Goal: Information Seeking & Learning: Learn about a topic

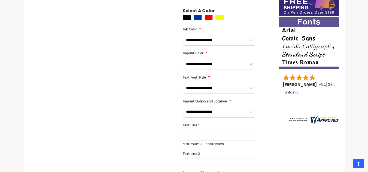
scroll to position [237, 0]
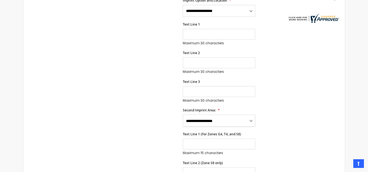
click at [236, 115] on select "**********" at bounding box center [219, 121] width 72 height 12
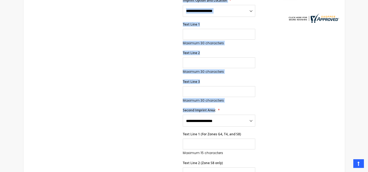
drag, startPoint x: 181, startPoint y: 103, endPoint x: 215, endPoint y: 104, distance: 34.0
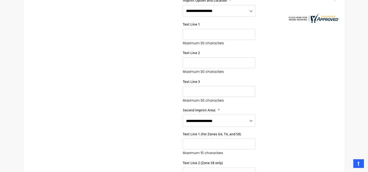
click at [228, 108] on div "**********" at bounding box center [228, 117] width 90 height 19
drag, startPoint x: 216, startPoint y: 104, endPoint x: 183, endPoint y: 102, distance: 33.0
click at [183, 108] on span "Second Imprint Area:" at bounding box center [199, 110] width 33 height 5
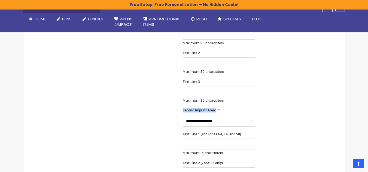
scroll to position [247, 0]
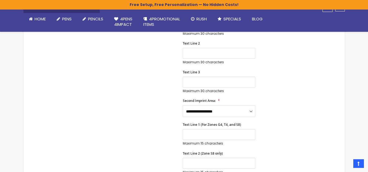
click at [301, 93] on div "Skip to the end of the images gallery Skip to the beginning of the images galle…" at bounding box center [184, 174] width 316 height 643
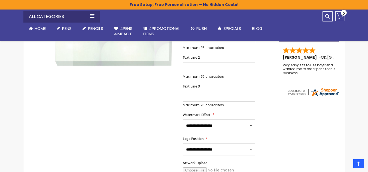
scroll to position [191, 0]
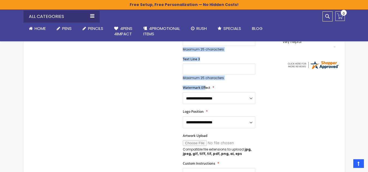
drag, startPoint x: 181, startPoint y: 96, endPoint x: 206, endPoint y: 96, distance: 24.8
click at [206, 96] on div "Skip to the end of the images gallery Skip to the beginning of the images galle…" at bounding box center [151, 160] width 250 height 503
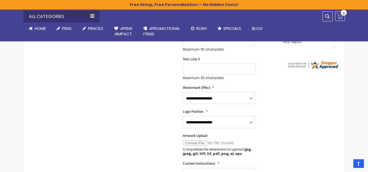
click at [215, 96] on div "**********" at bounding box center [228, 95] width 90 height 19
drag, startPoint x: 211, startPoint y: 96, endPoint x: 183, endPoint y: 95, distance: 27.8
click at [183, 90] on label "Watermark Effect" at bounding box center [199, 88] width 32 height 4
copy span "Watermark Effect"
drag, startPoint x: 204, startPoint y: 119, endPoint x: 183, endPoint y: 120, distance: 21.0
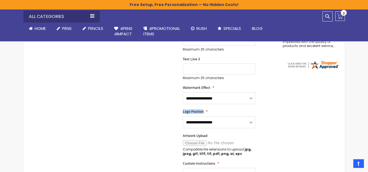
click at [183, 114] on label "Logo Position" at bounding box center [195, 112] width 25 height 4
copy span "Logo Position"
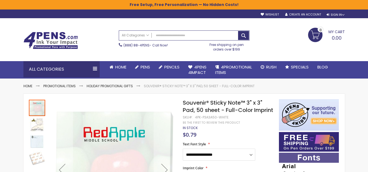
scroll to position [27, 0]
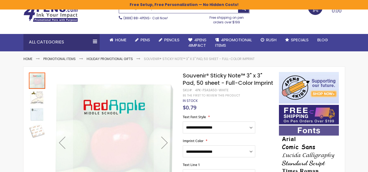
click at [208, 93] on div "4PK-P3A3A50-WHITE" at bounding box center [211, 90] width 33 height 4
copy div "P3A3A50"
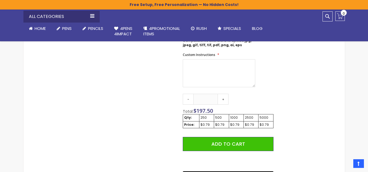
scroll to position [327, 0]
